Goal: Find specific page/section: Find specific page/section

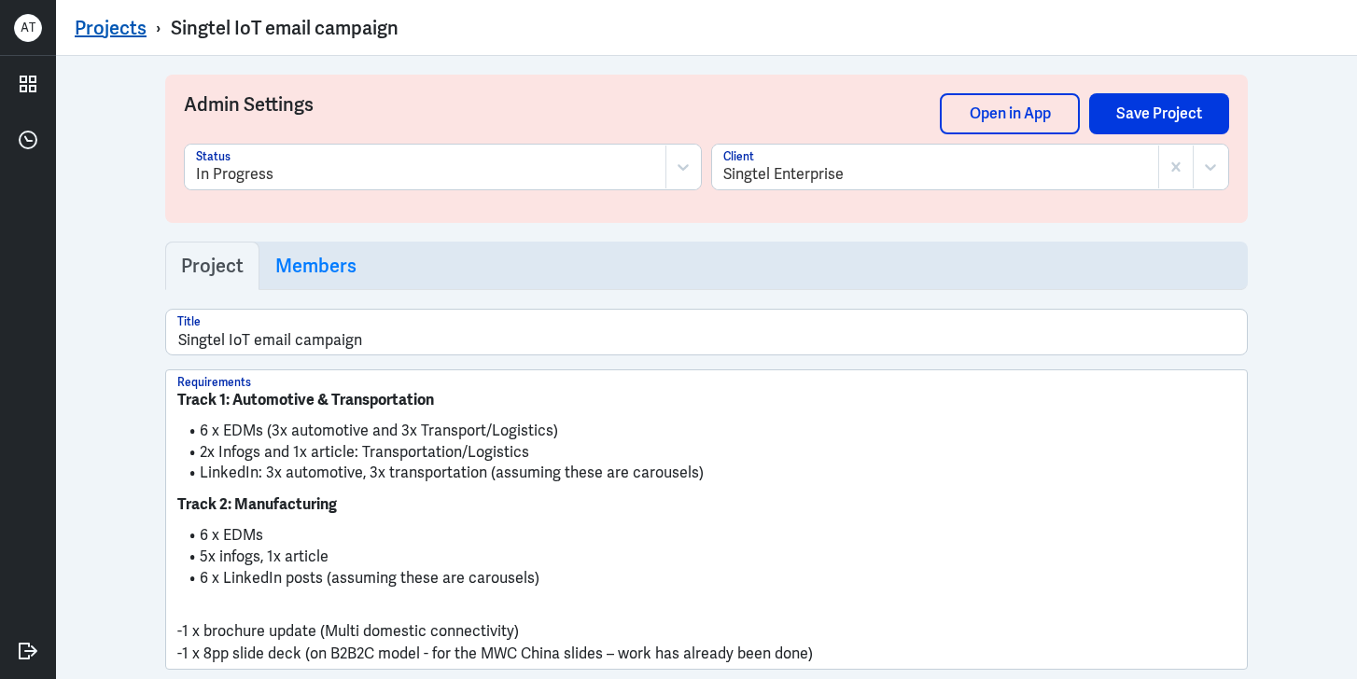
click at [102, 20] on link "Projects" at bounding box center [111, 28] width 72 height 24
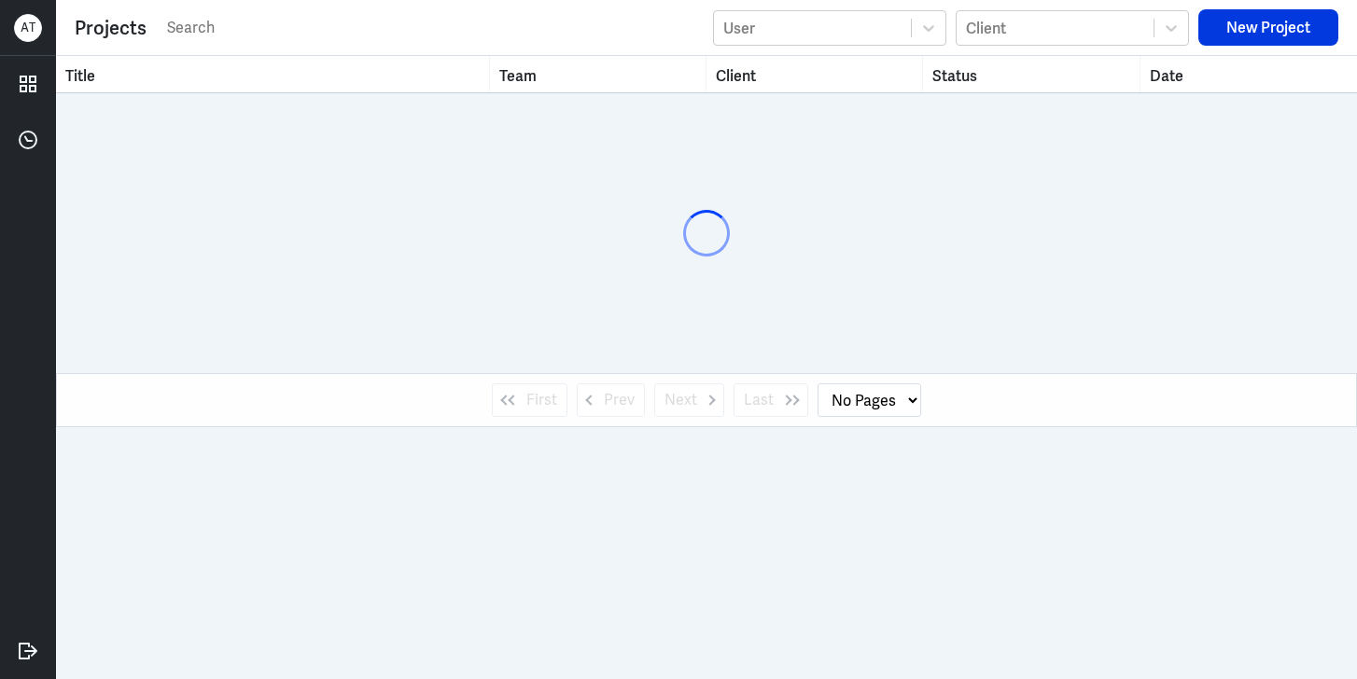
select select "1"
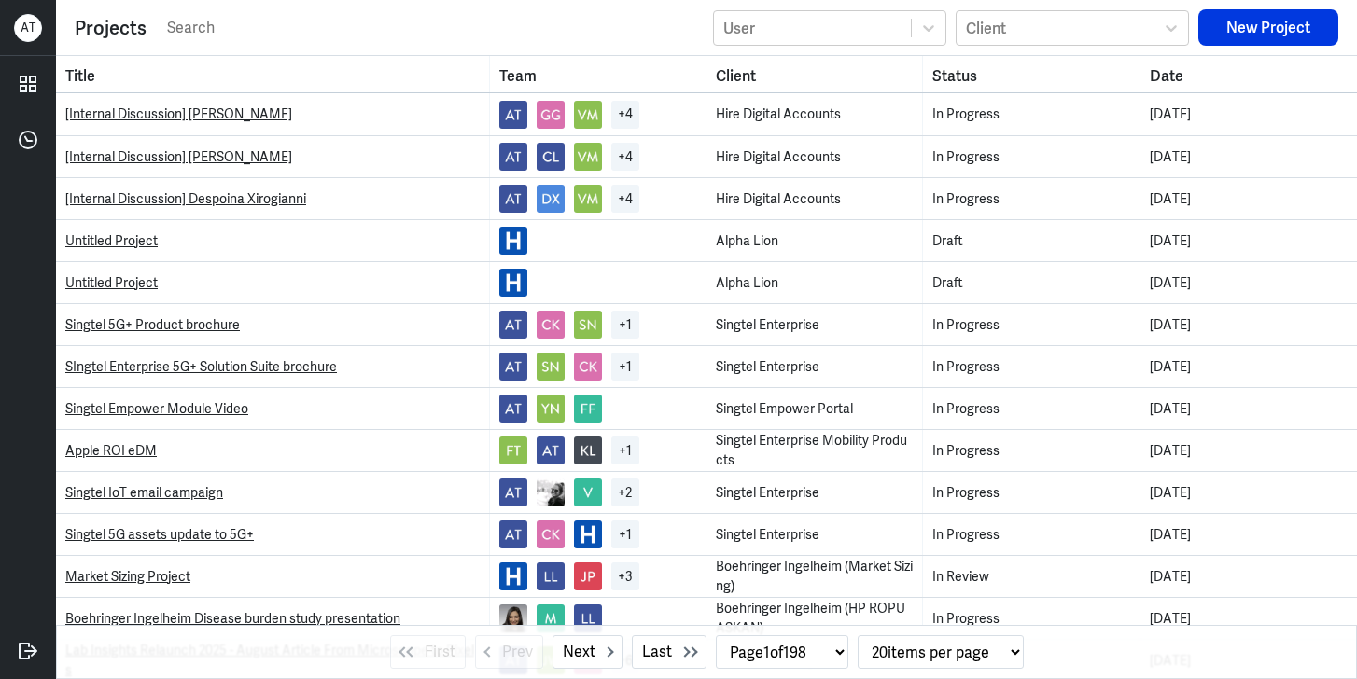
click at [293, 42] on div "Projects User Client New Project" at bounding box center [707, 27] width 1264 height 36
click at [285, 21] on input "text" at bounding box center [434, 28] width 538 height 28
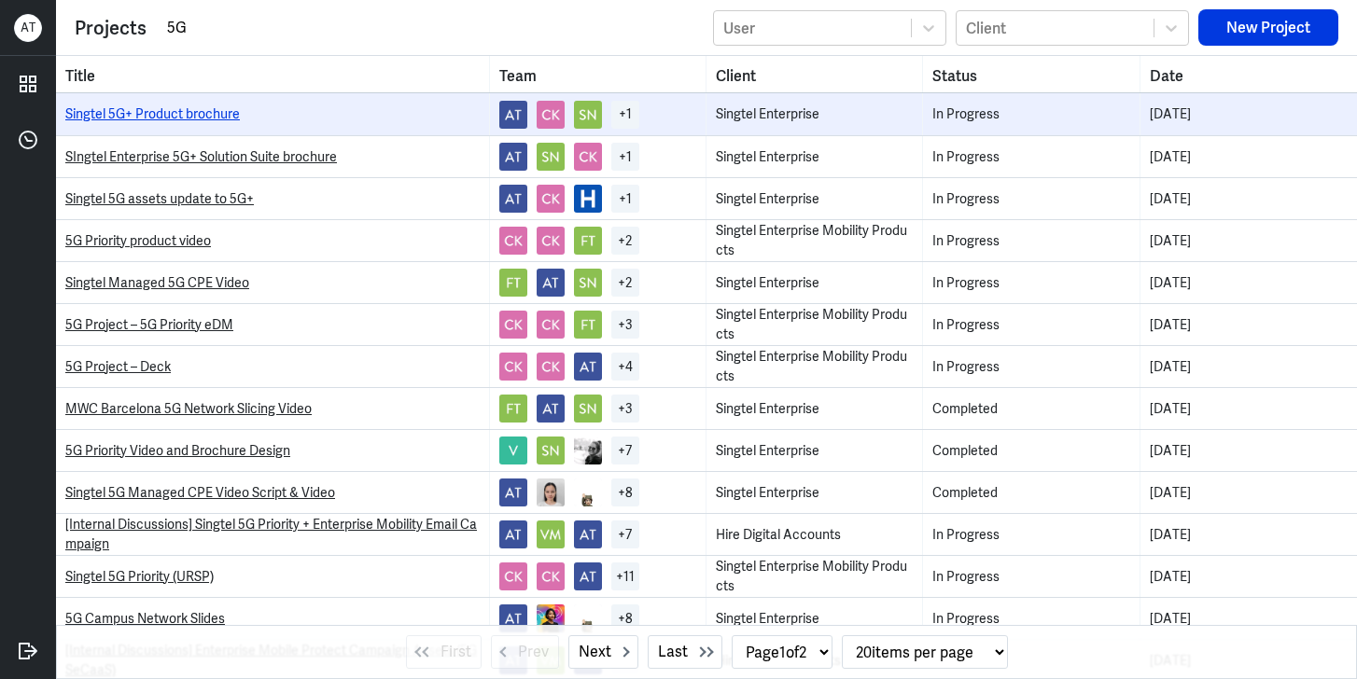
type input "5G"
click at [216, 117] on link "Singtel 5G+ Product brochure" at bounding box center [152, 113] width 175 height 17
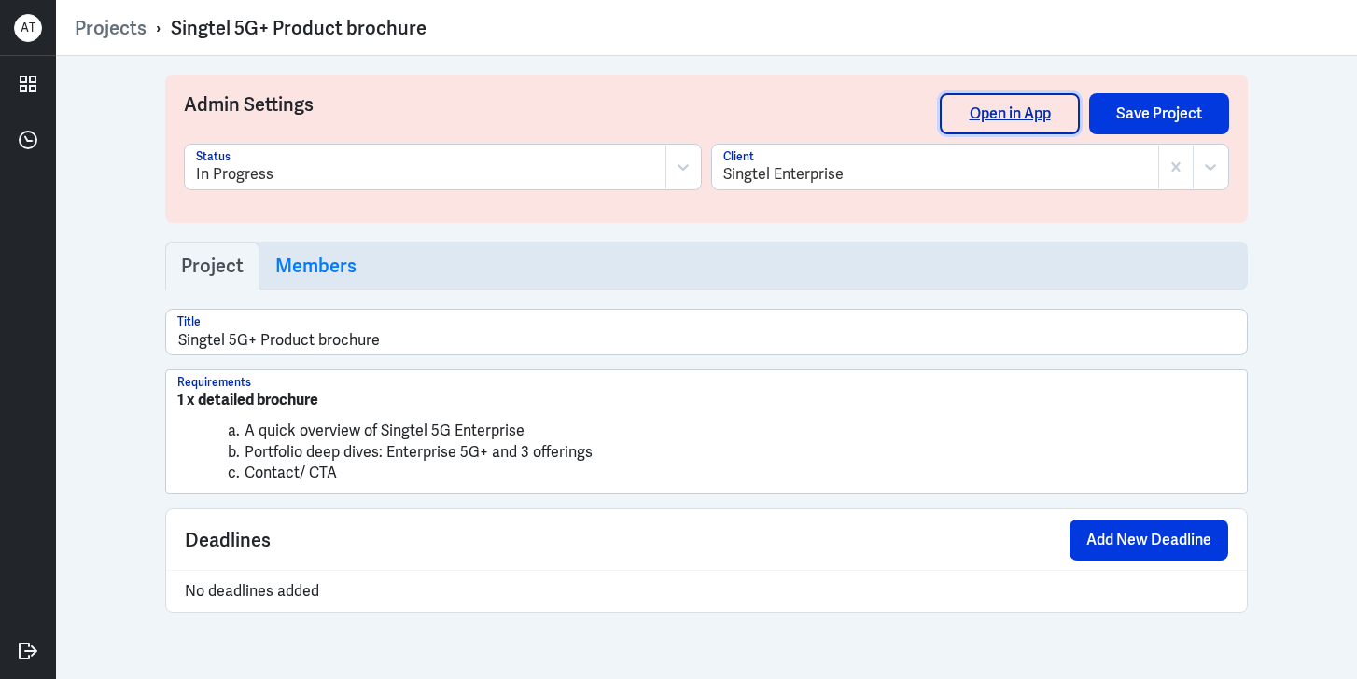
click at [1002, 120] on link "Open in App" at bounding box center [1010, 113] width 140 height 41
